Goal: Task Accomplishment & Management: Use online tool/utility

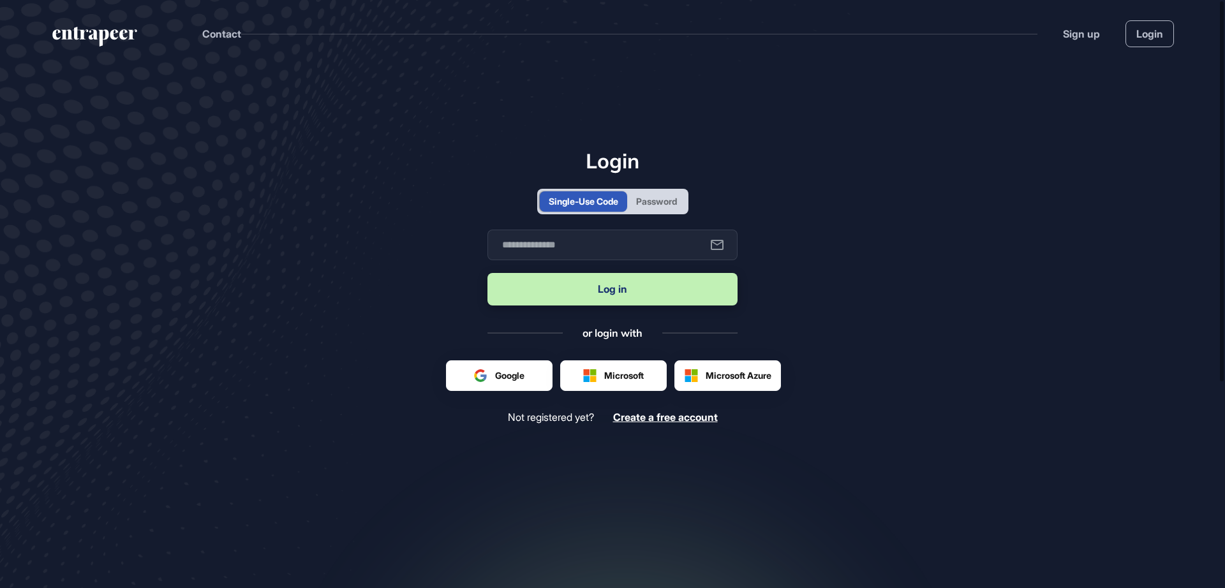
click at [653, 197] on div "Password" at bounding box center [656, 201] width 41 height 13
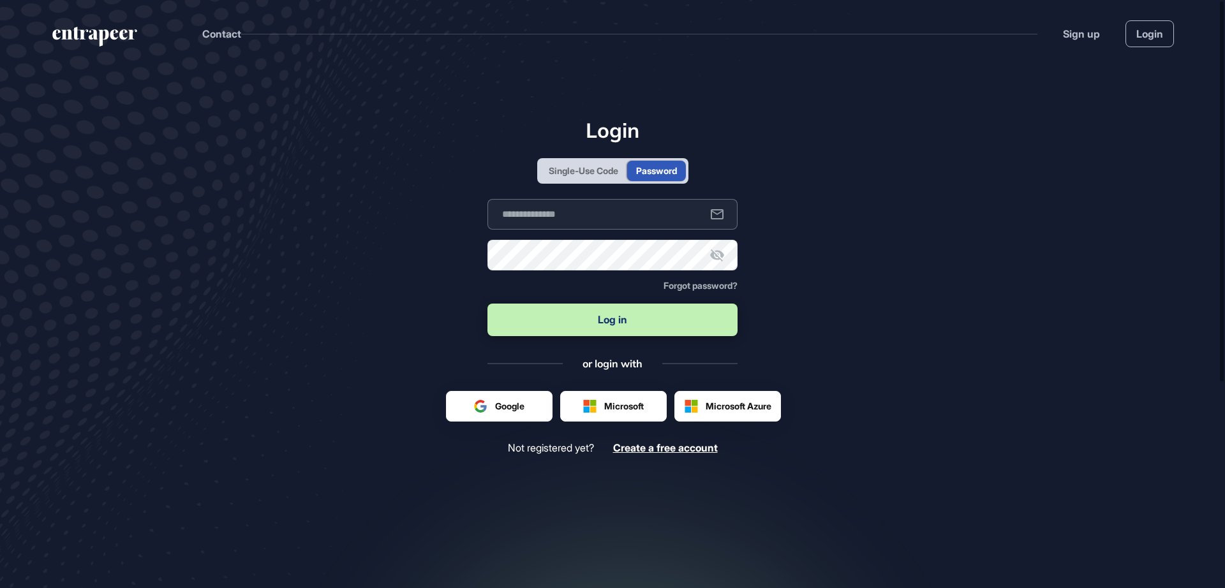
type input "**********"
click at [598, 323] on button "Log in" at bounding box center [612, 320] width 250 height 33
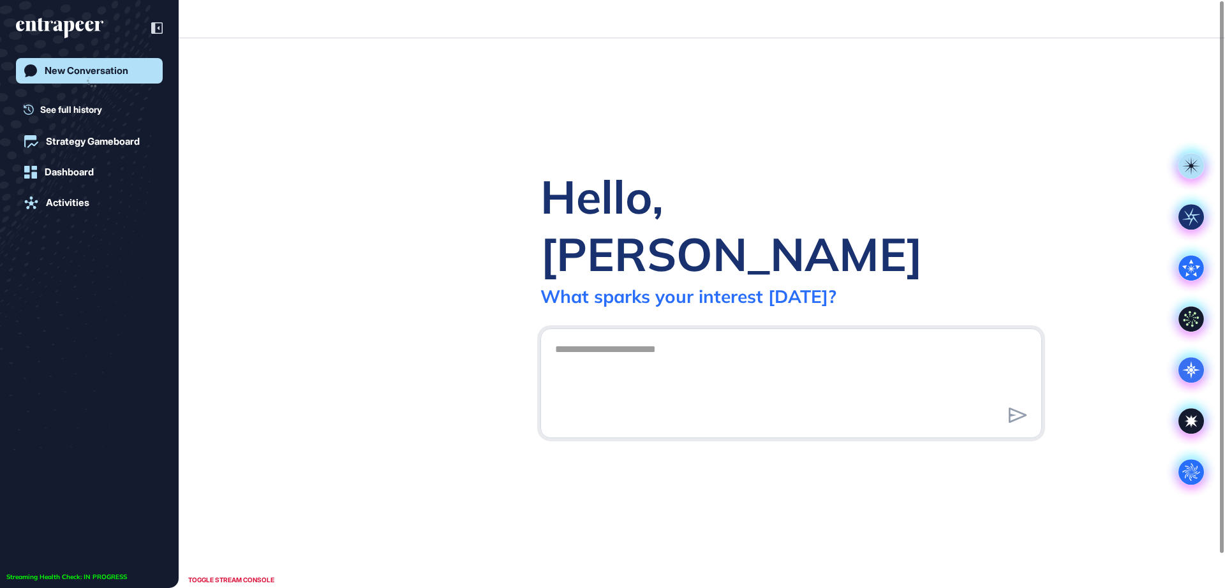
scroll to position [1, 1]
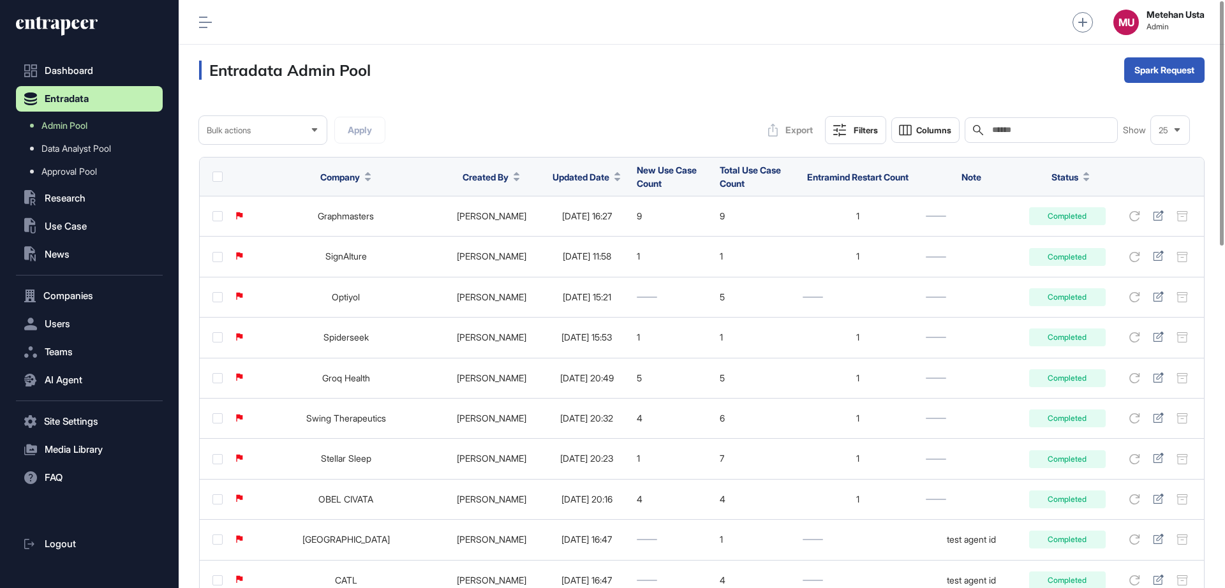
click at [554, 170] on span "Updated Date" at bounding box center [581, 176] width 57 height 13
click at [568, 231] on span "Sort Descending" at bounding box center [581, 230] width 51 height 11
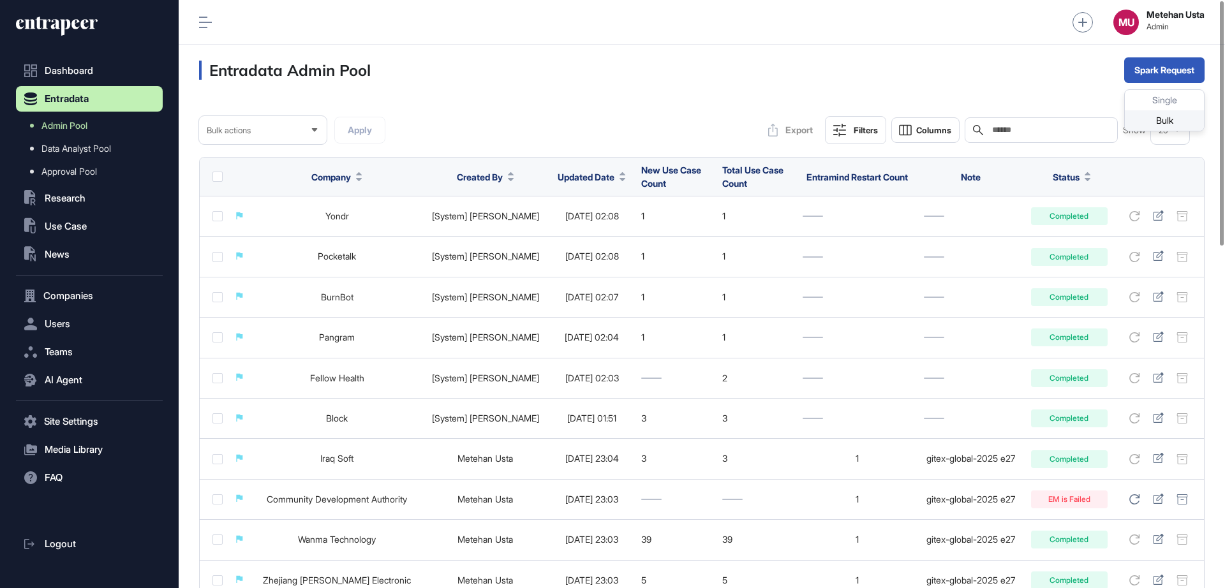
click at [1138, 127] on div "Bulk" at bounding box center [1164, 120] width 79 height 20
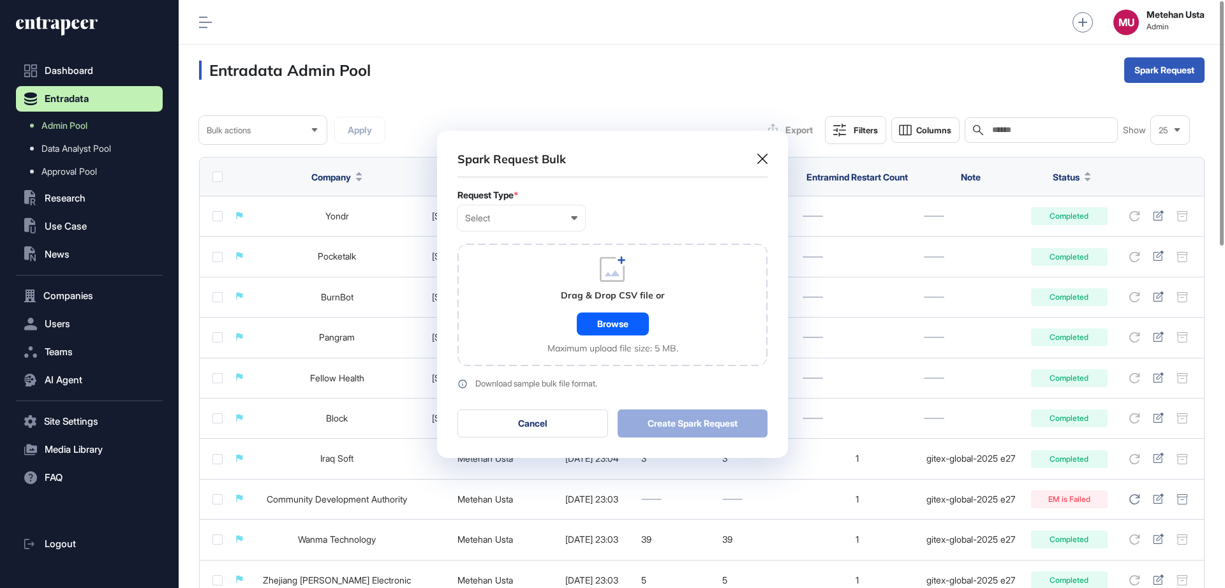
scroll to position [1, 6]
click at [528, 220] on div "Select" at bounding box center [521, 218] width 112 height 10
click at [0, 0] on div "Company" at bounding box center [0, 0] width 0 height 0
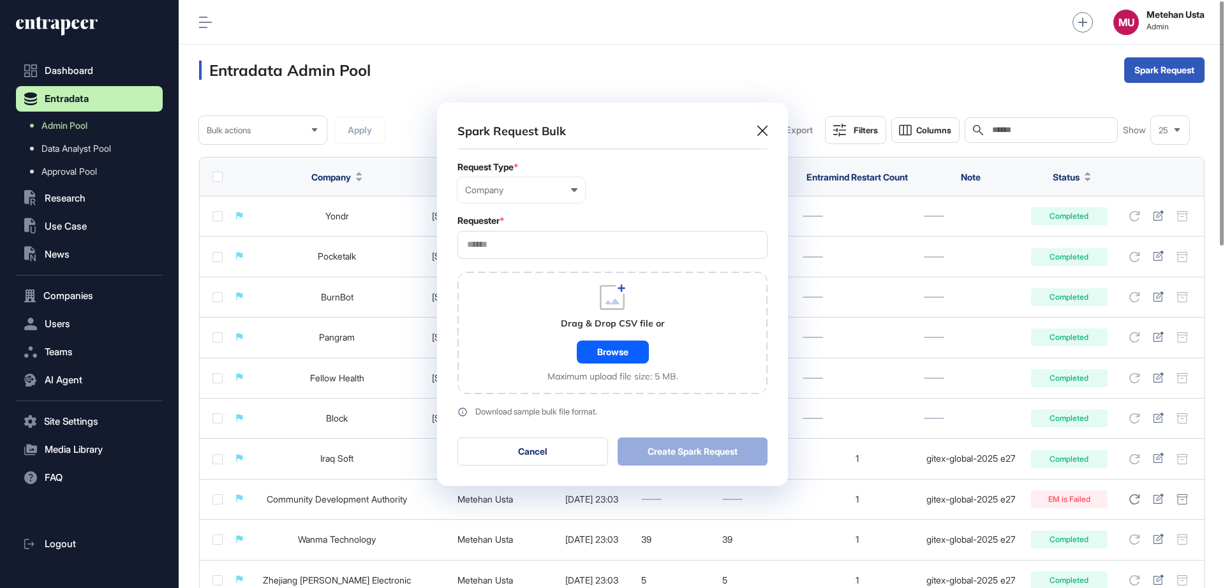
click at [546, 250] on div at bounding box center [612, 245] width 310 height 28
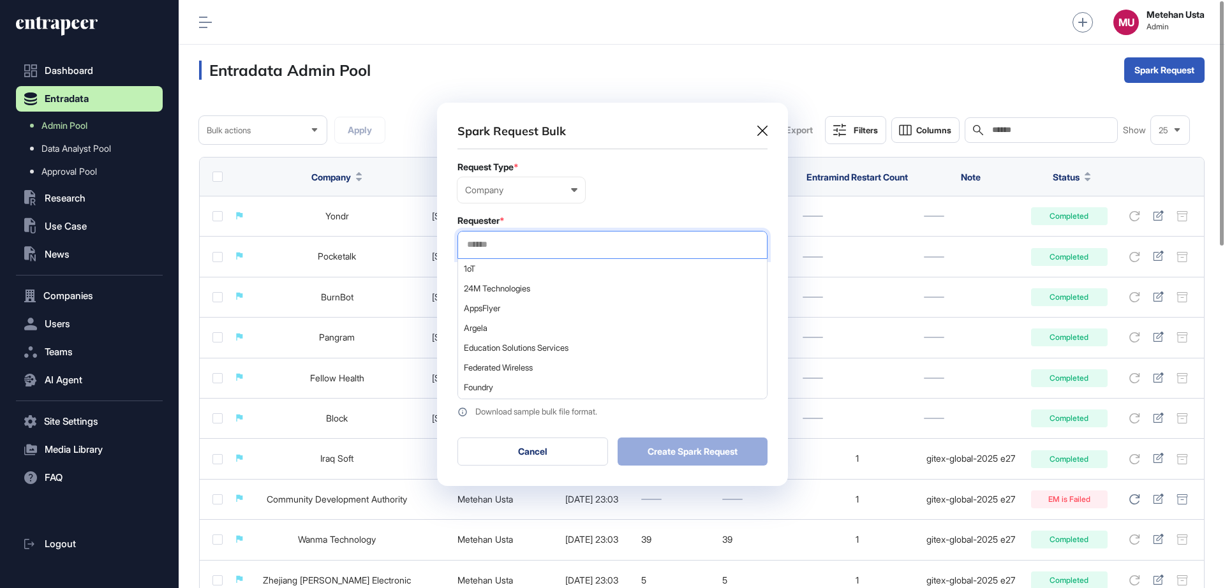
click at [554, 246] on input "text" at bounding box center [612, 244] width 293 height 11
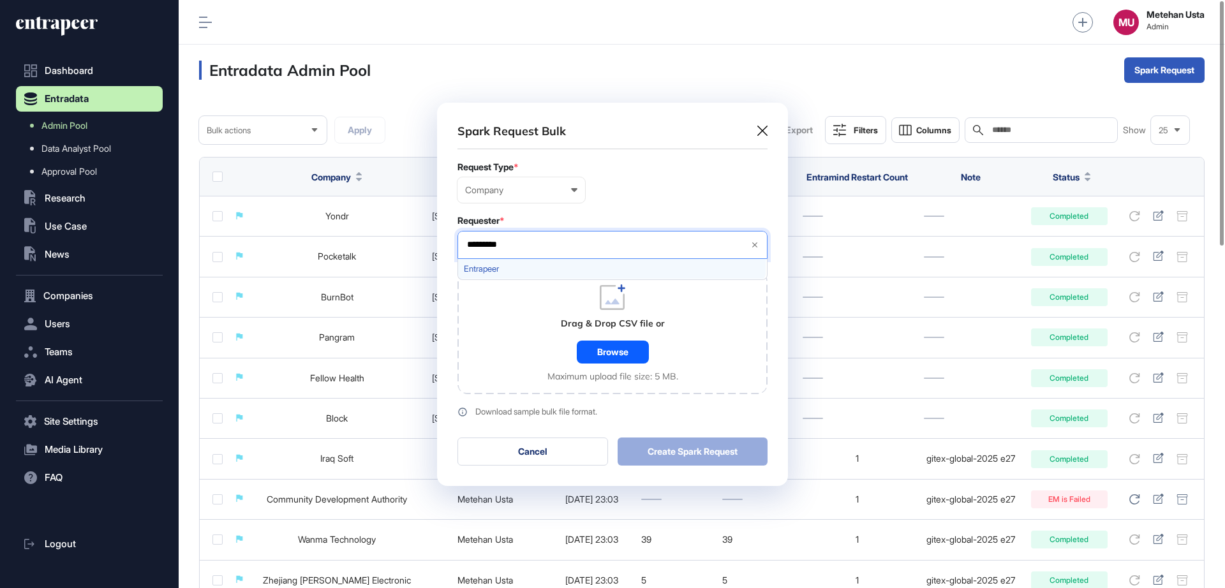
type input "*********"
click at [537, 263] on div "Entrapeer" at bounding box center [612, 269] width 308 height 20
click at [611, 208] on form "Request Type * Company User Company Customer Request ID Requester * Entrapeer *…" at bounding box center [612, 289] width 310 height 255
click at [602, 345] on div "Browse" at bounding box center [613, 352] width 72 height 23
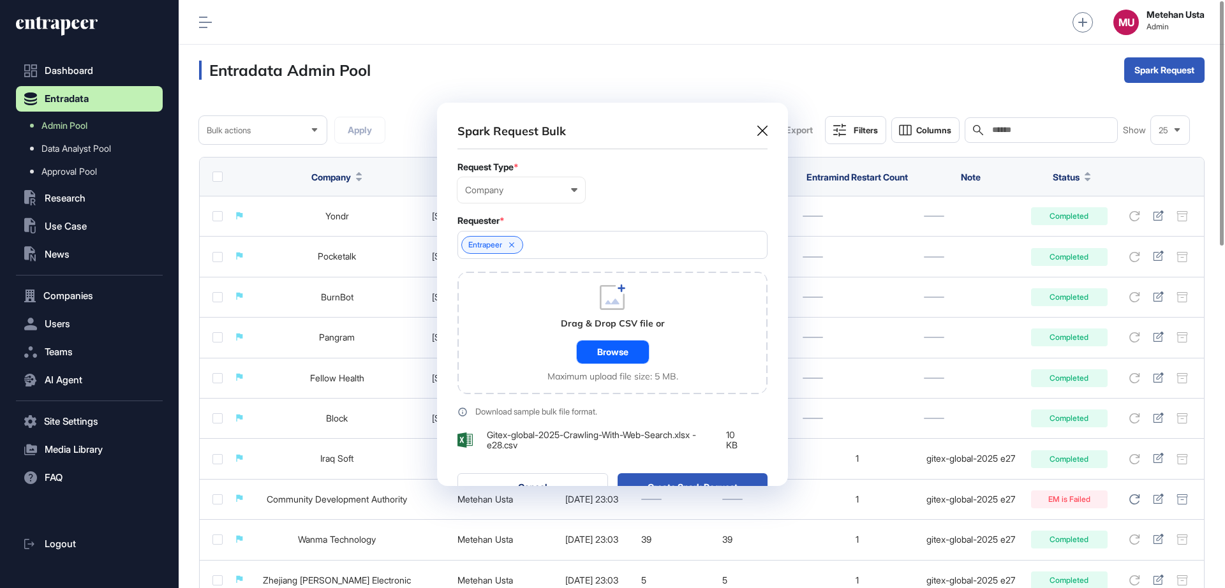
scroll to position [419, 351]
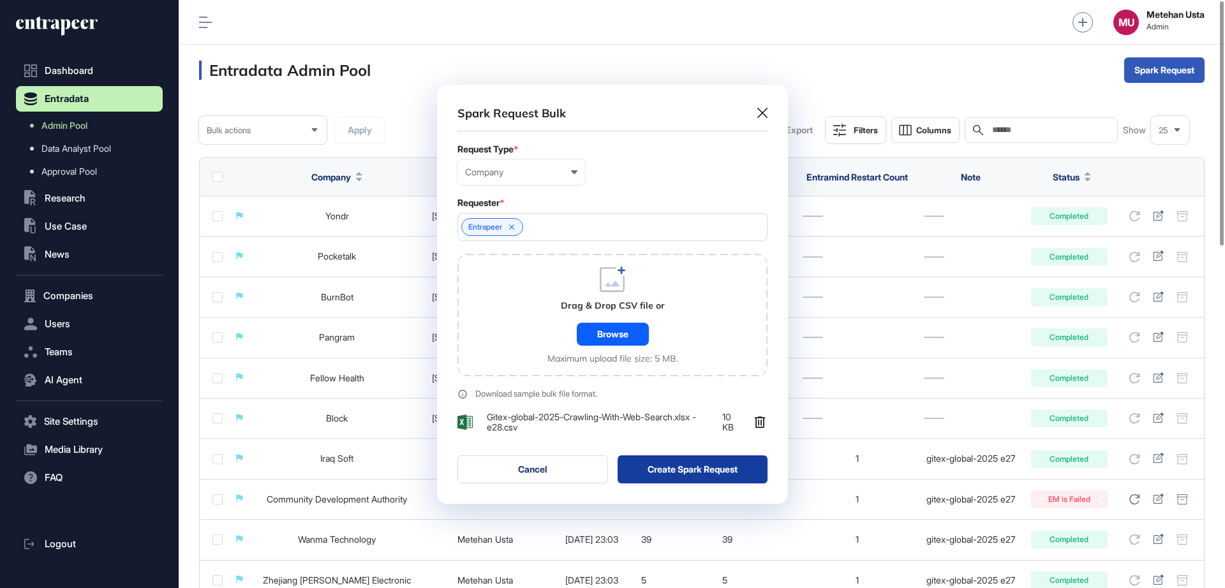
click at [660, 466] on button "Create Spark Request" at bounding box center [693, 470] width 151 height 28
